Goal: Information Seeking & Learning: Learn about a topic

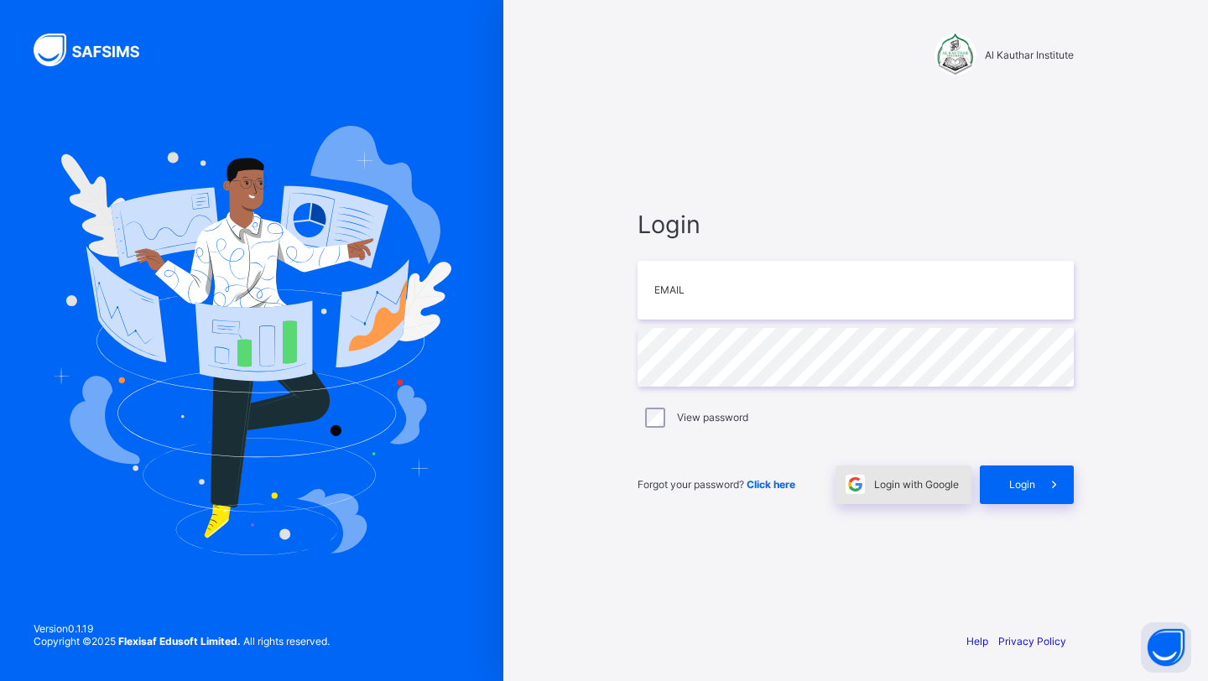
click at [881, 490] on span "Login with Google" at bounding box center [916, 484] width 85 height 13
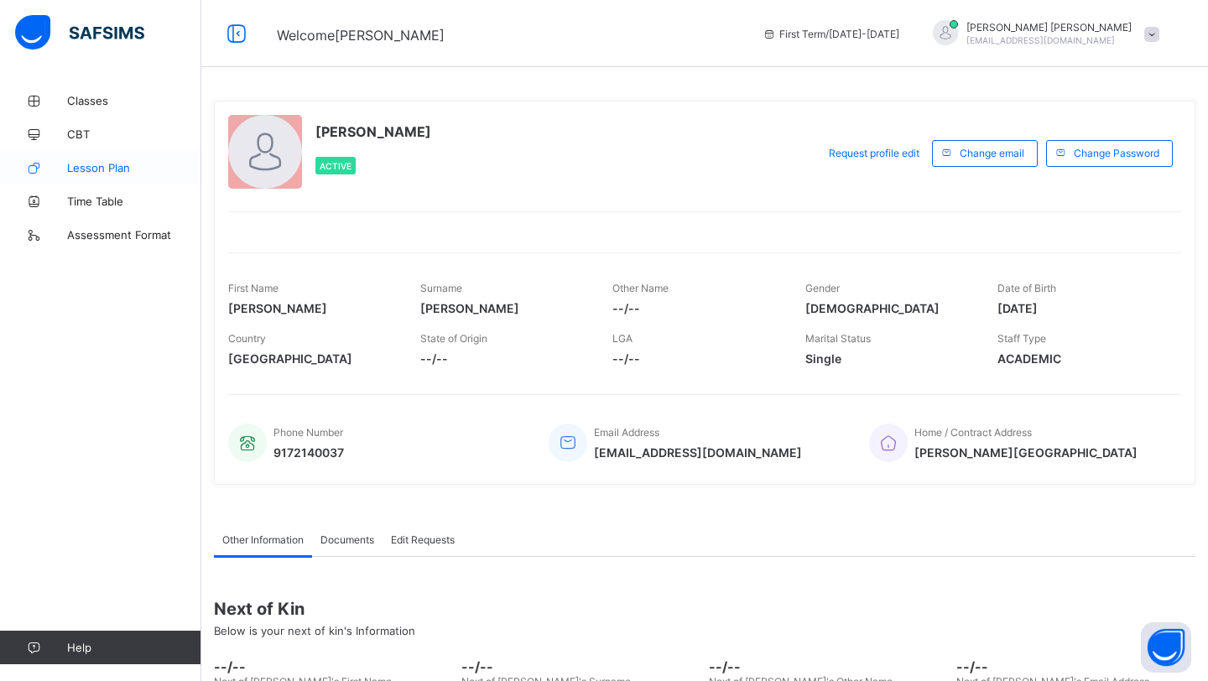
click at [109, 169] on span "Lesson Plan" at bounding box center [134, 167] width 134 height 13
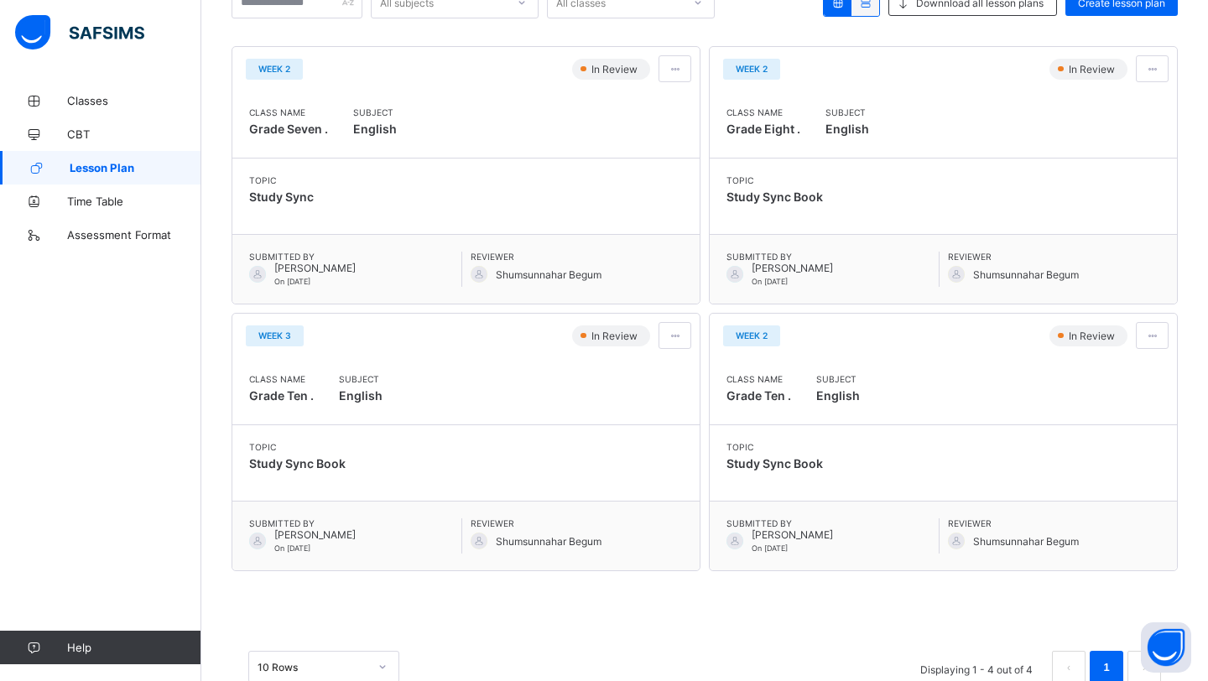
scroll to position [232, 0]
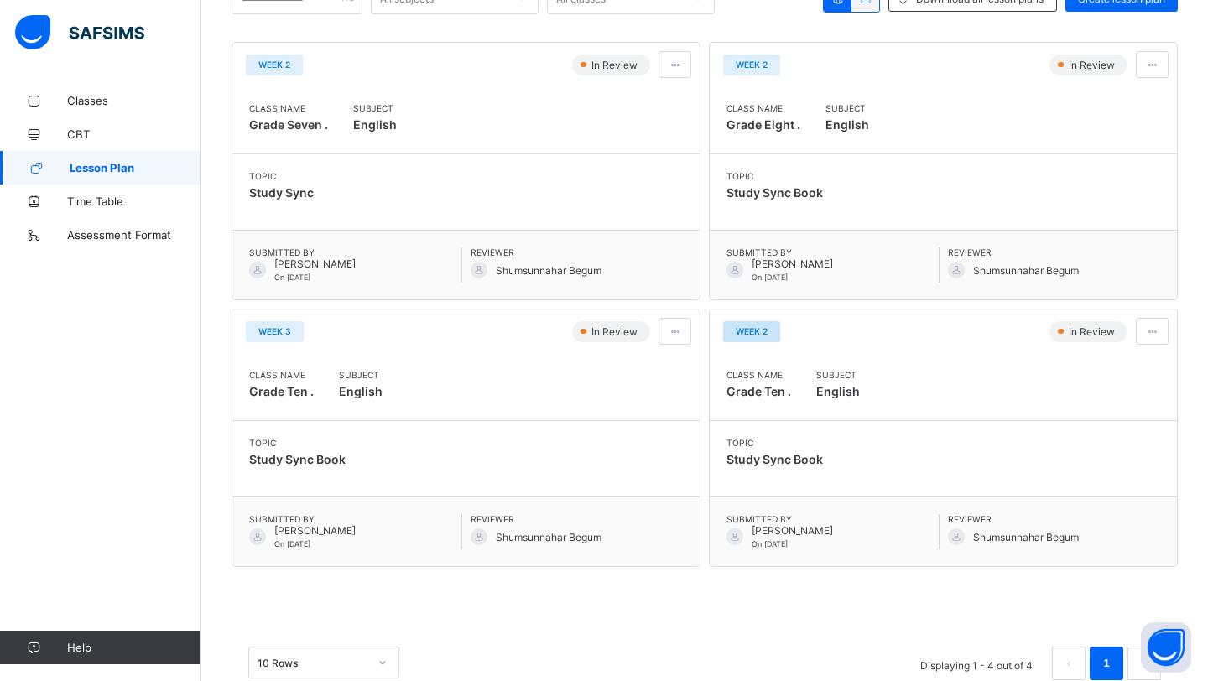
click at [757, 332] on span "Week 2" at bounding box center [751, 331] width 32 height 10
click at [1156, 324] on div at bounding box center [1151, 331] width 33 height 27
click at [1130, 372] on span "View lesson plan" at bounding box center [1106, 367] width 93 height 13
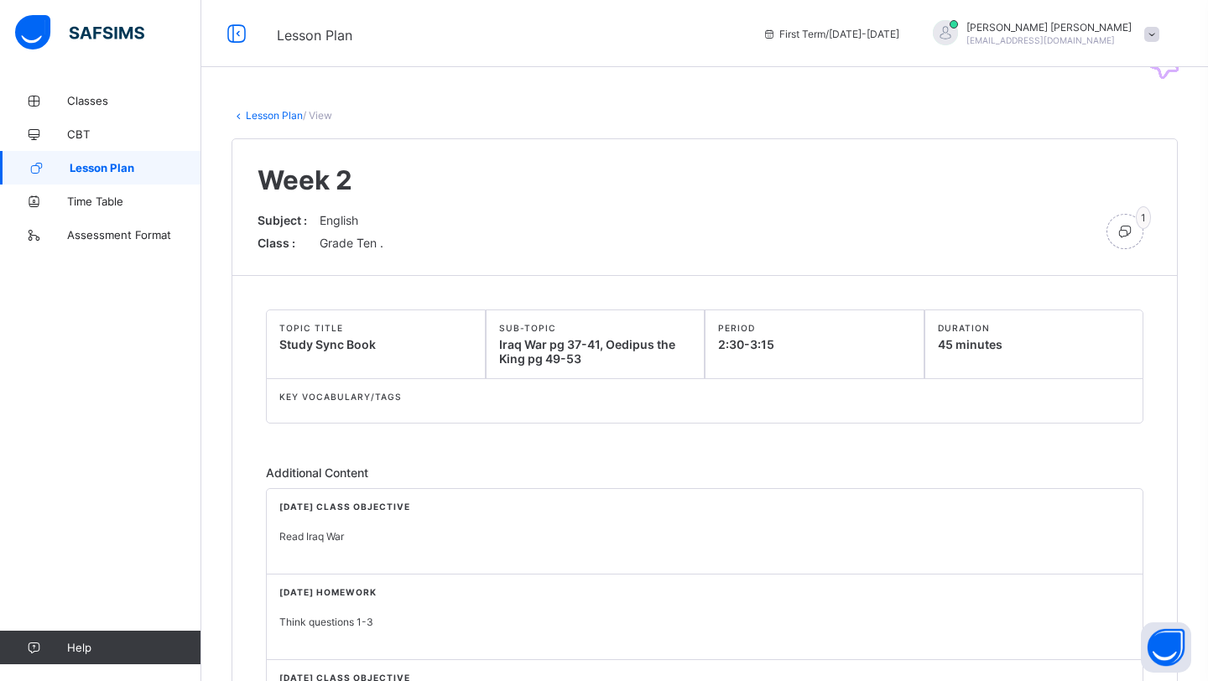
click at [270, 119] on link "Lesson Plan" at bounding box center [274, 115] width 57 height 13
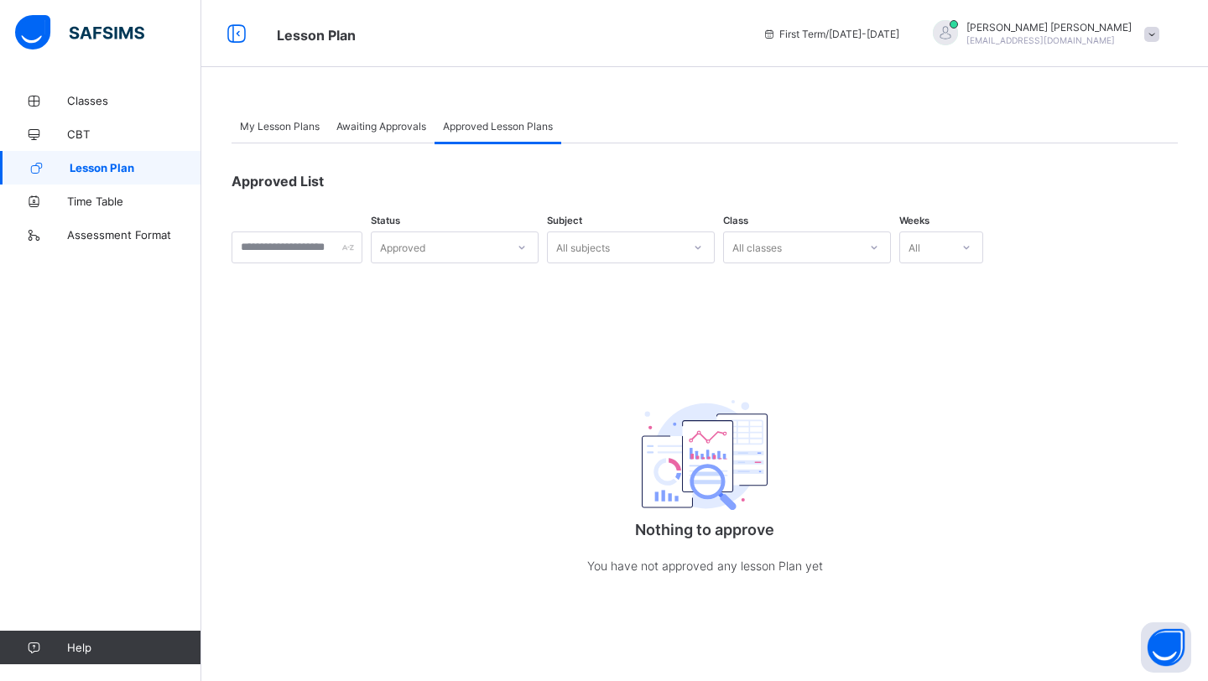
click at [141, 164] on span "Lesson Plan" at bounding box center [136, 167] width 132 height 13
click at [289, 117] on div "My Lesson Plans" at bounding box center [279, 126] width 96 height 34
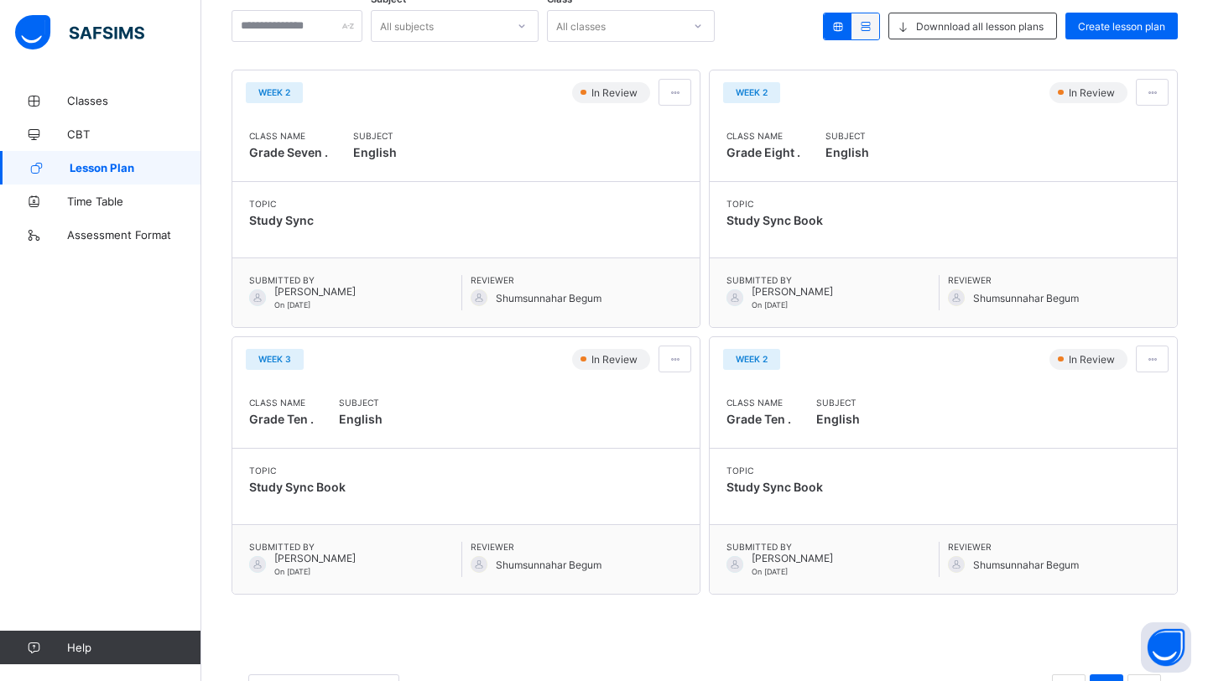
scroll to position [210, 0]
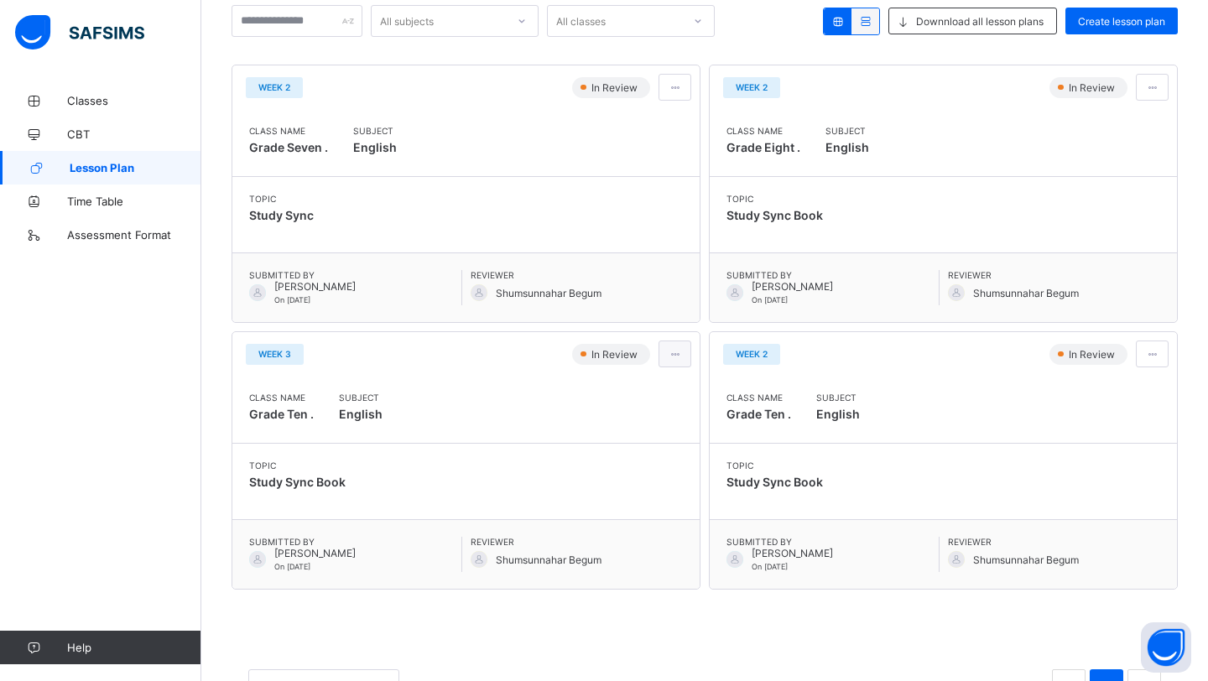
click at [678, 360] on span at bounding box center [675, 354] width 14 height 13
click at [663, 393] on span "View lesson plan" at bounding box center [629, 389] width 93 height 13
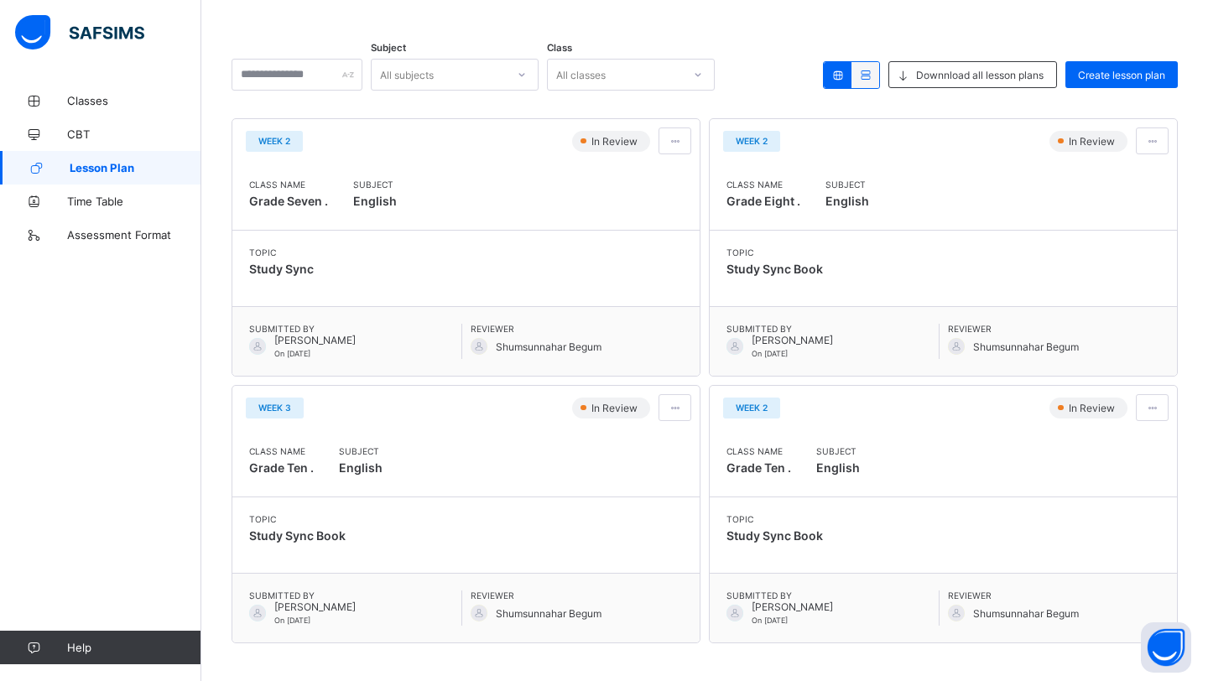
scroll to position [159, 0]
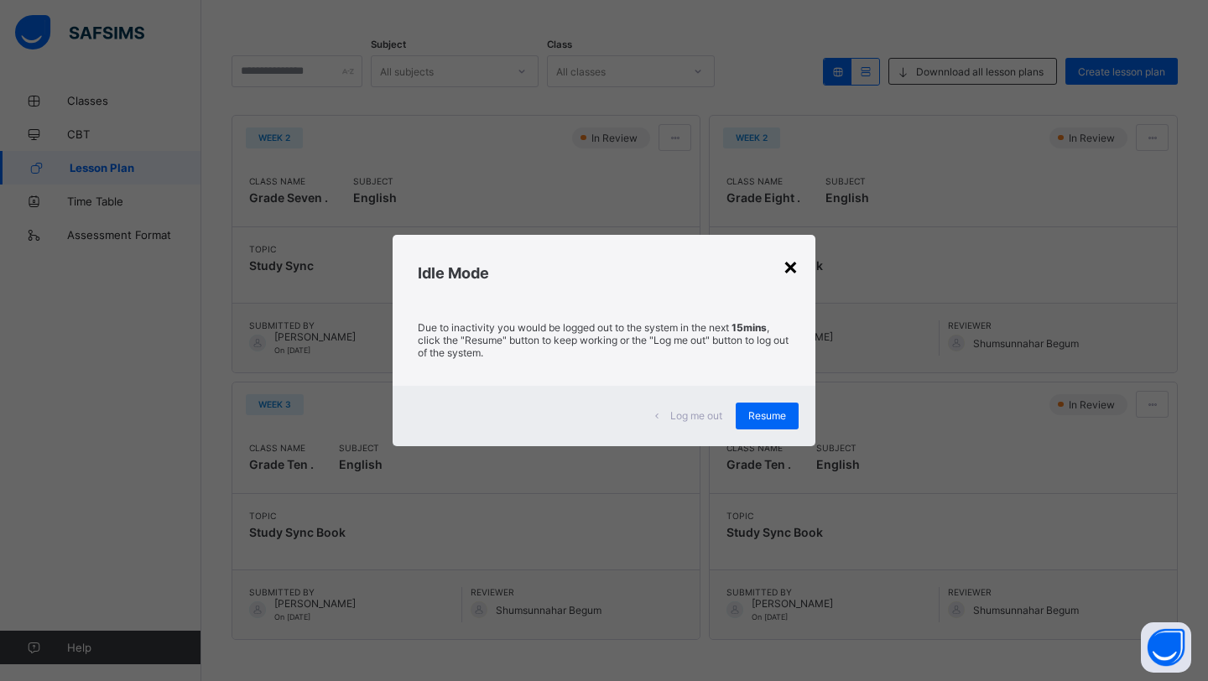
click at [787, 275] on div "×" at bounding box center [790, 266] width 16 height 29
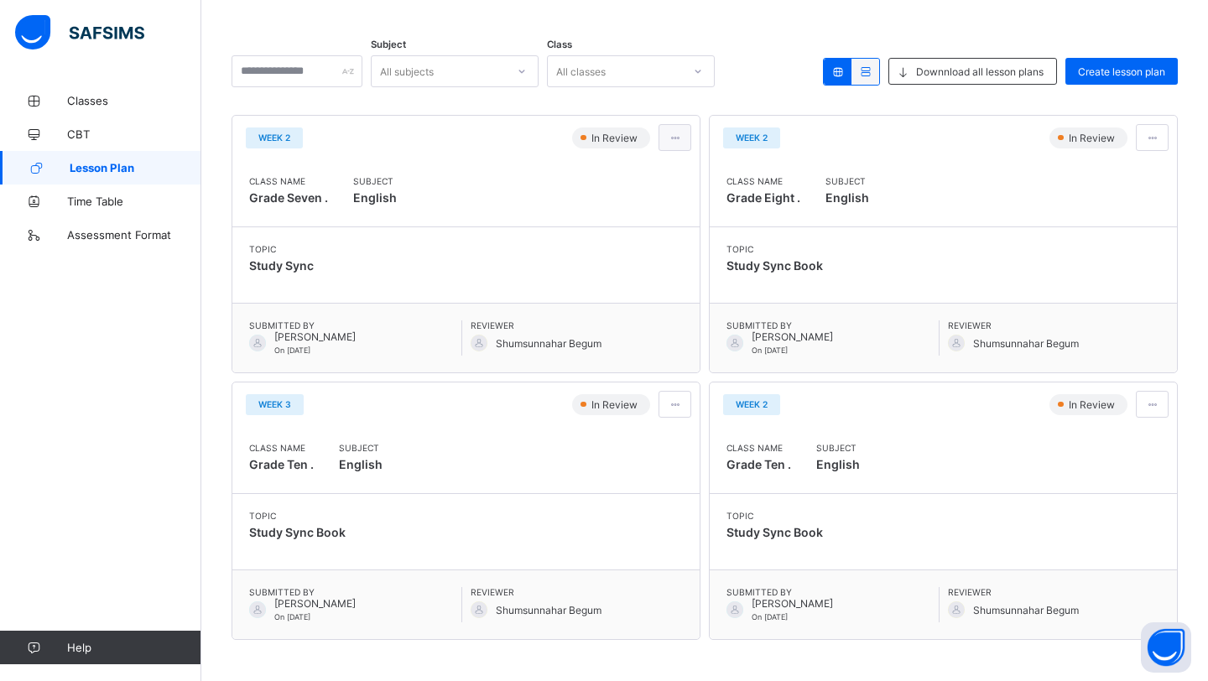
click at [679, 138] on span at bounding box center [675, 138] width 14 height 13
click at [657, 169] on span "View lesson plan" at bounding box center [629, 173] width 93 height 13
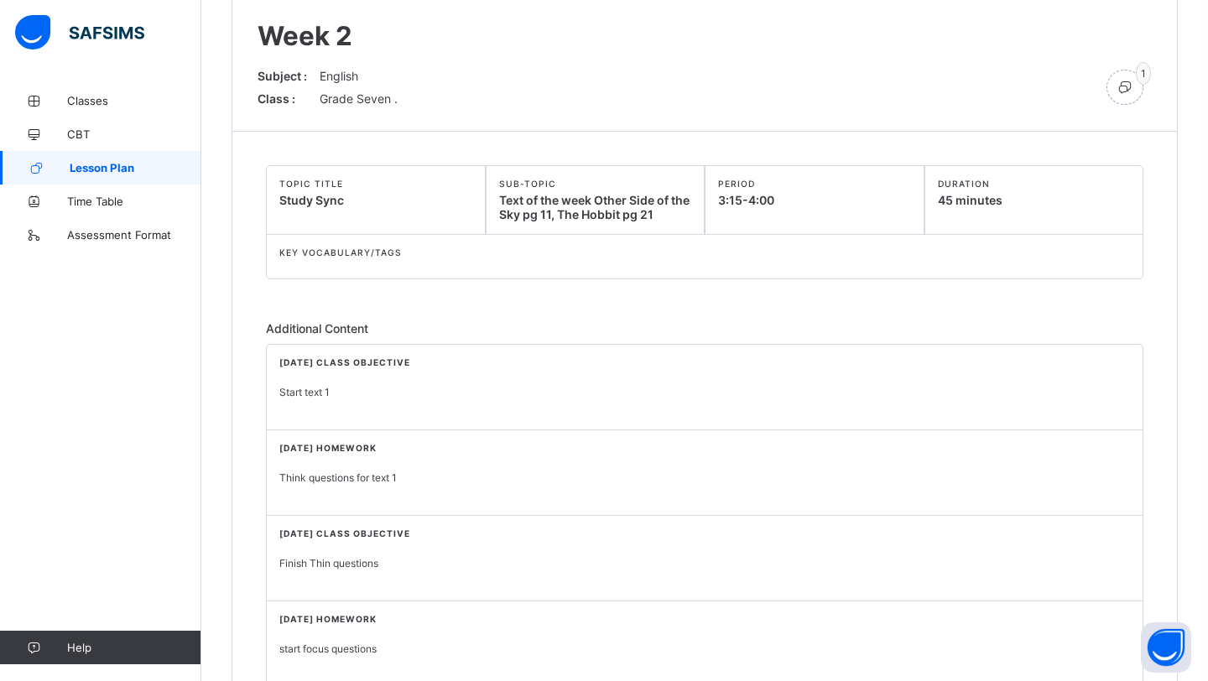
scroll to position [145, 0]
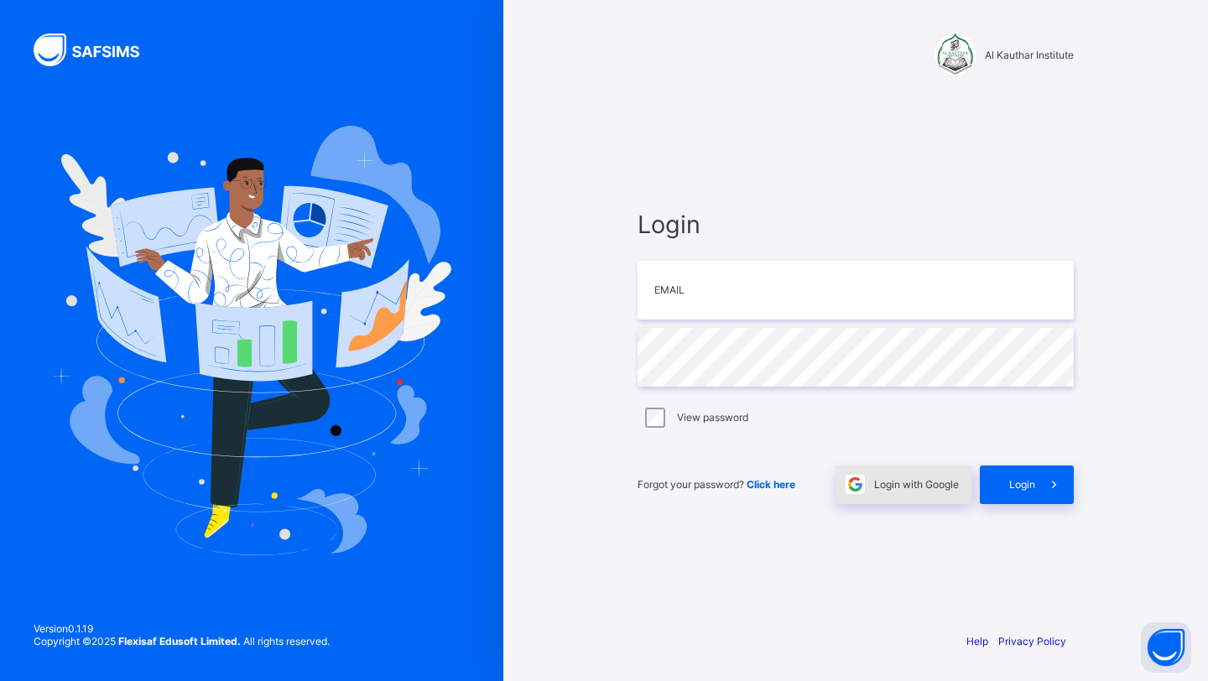
click at [878, 492] on div "Login with Google" at bounding box center [903, 484] width 136 height 39
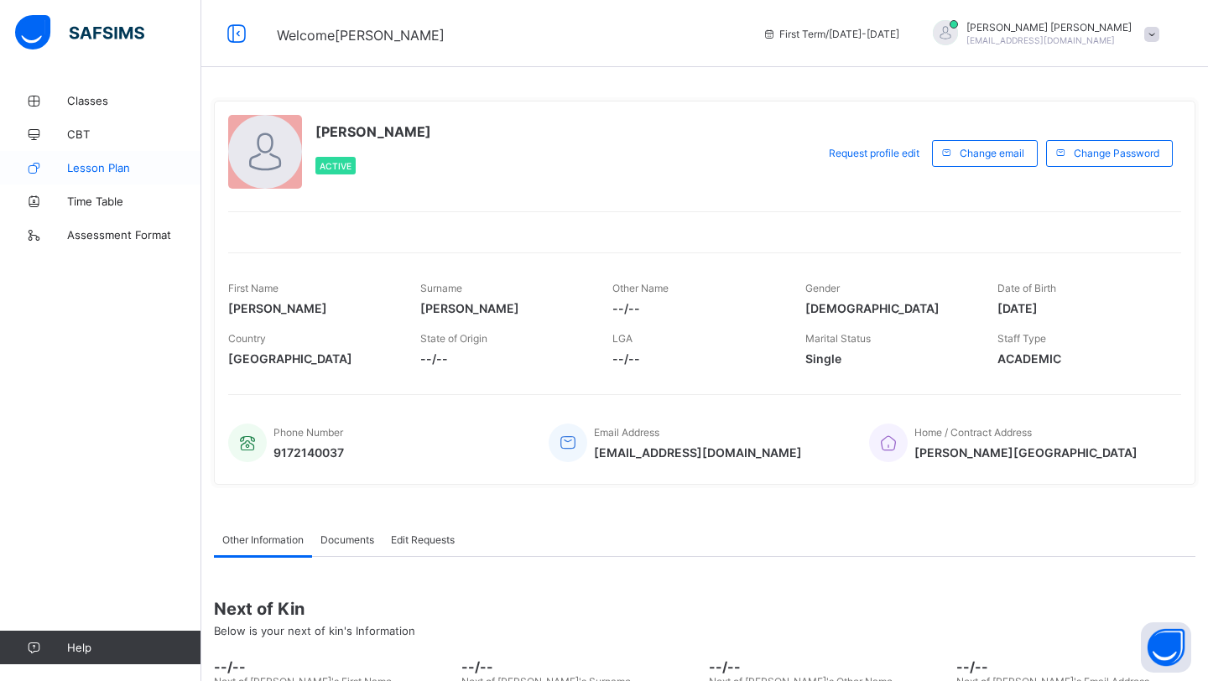
click at [106, 168] on span "Lesson Plan" at bounding box center [134, 167] width 134 height 13
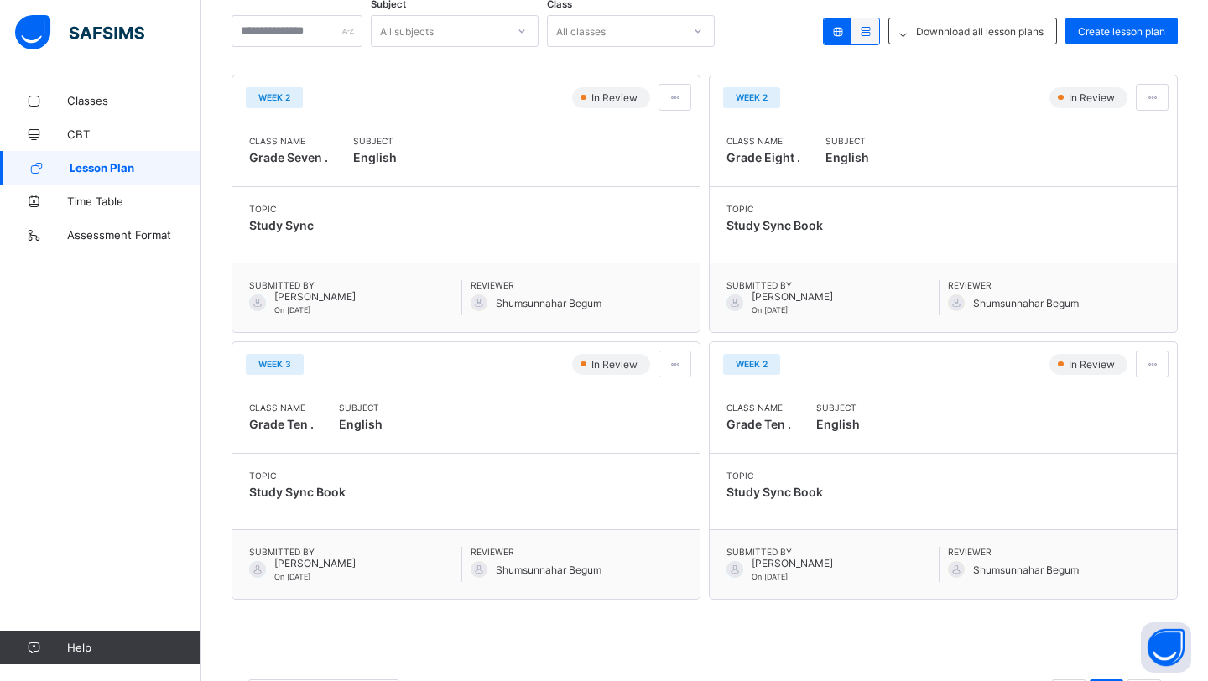
scroll to position [205, 0]
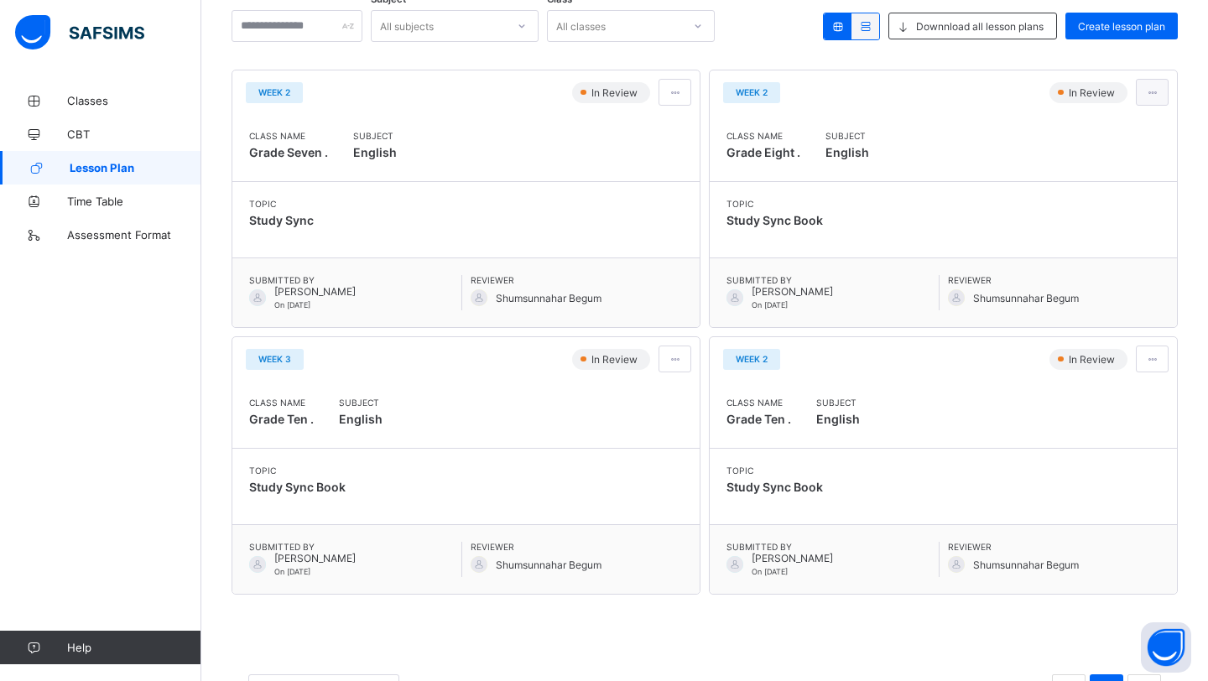
click at [1145, 91] on span at bounding box center [1152, 92] width 14 height 13
click at [1122, 128] on span "View lesson plan" at bounding box center [1106, 128] width 93 height 13
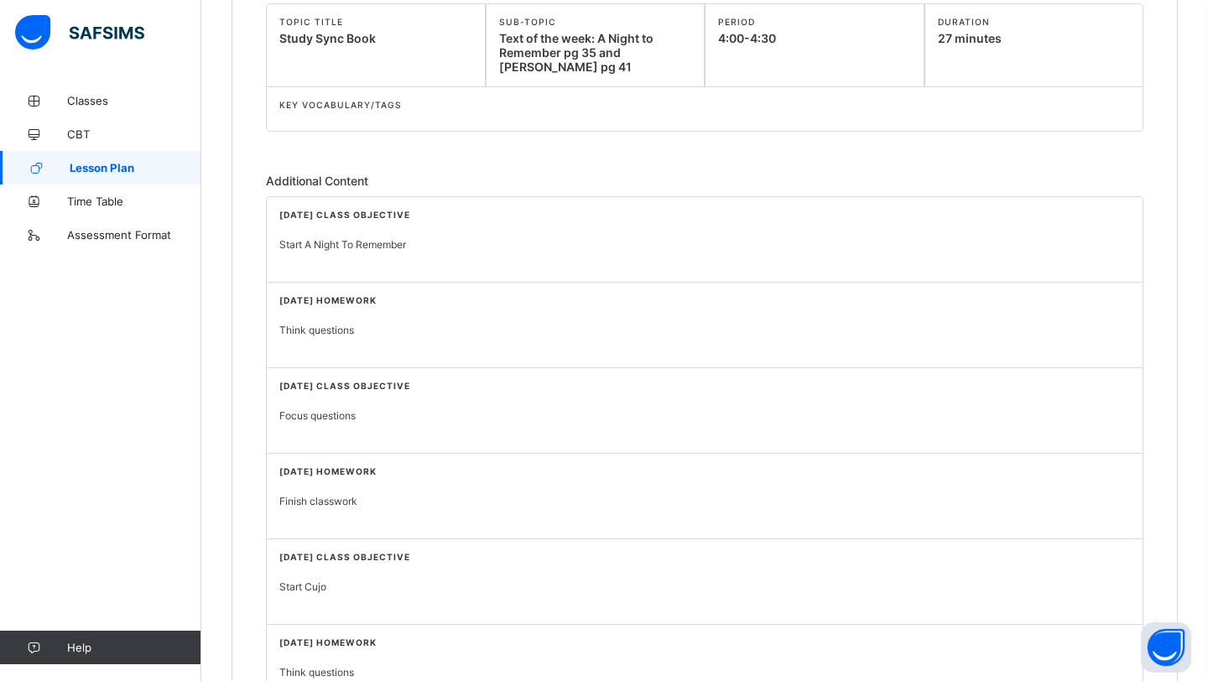
scroll to position [300, 0]
